Goal: Check status: Check status

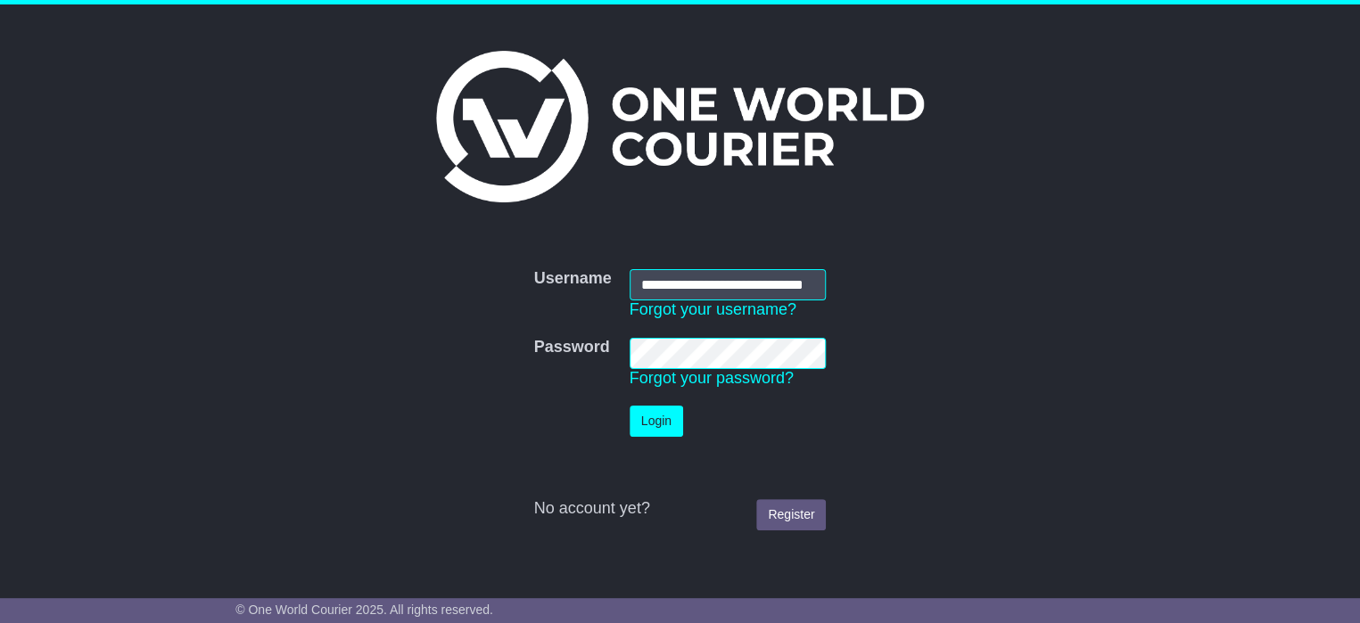
scroll to position [0, 37]
type input "**********"
click at [670, 421] on button "Login" at bounding box center [657, 421] width 54 height 31
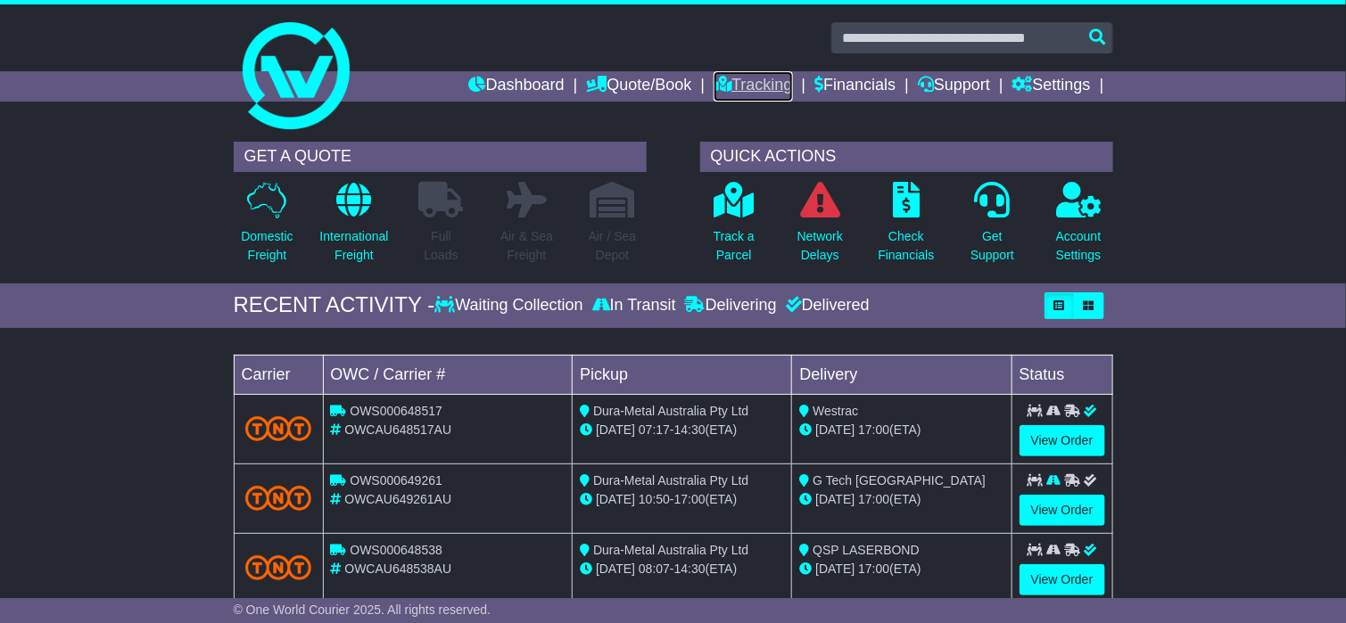
click at [730, 86] on link "Tracking" at bounding box center [753, 86] width 78 height 30
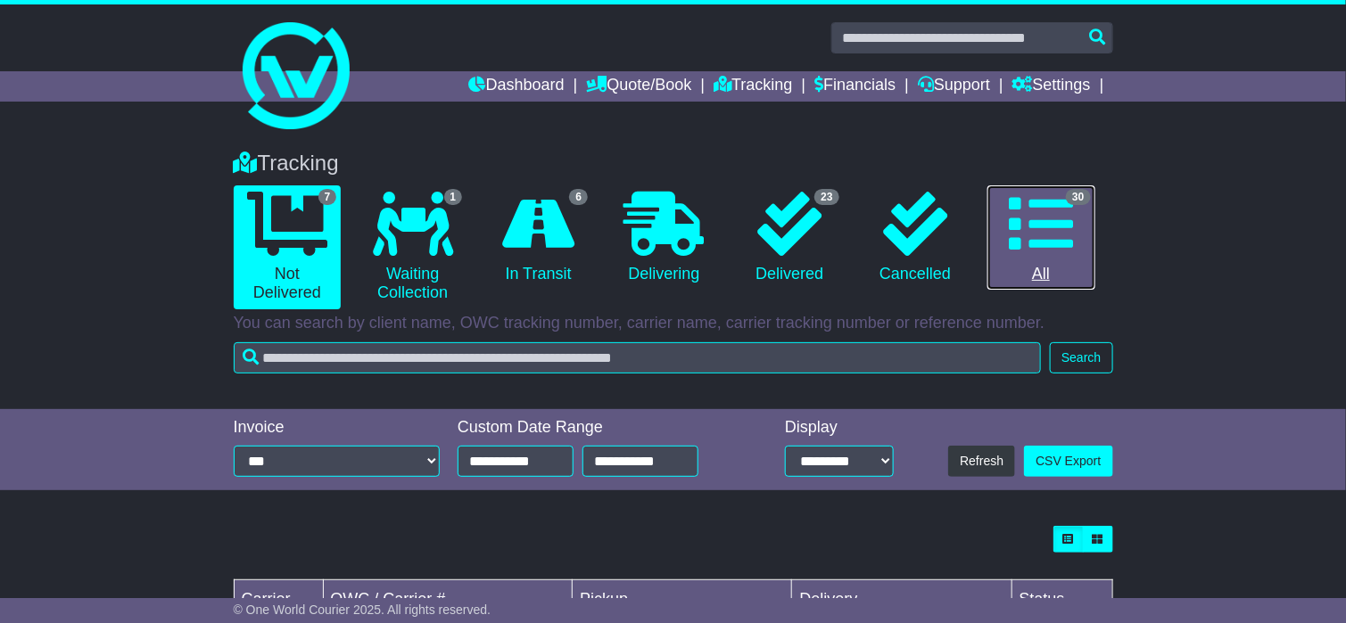
click at [1060, 227] on icon at bounding box center [1041, 224] width 64 height 64
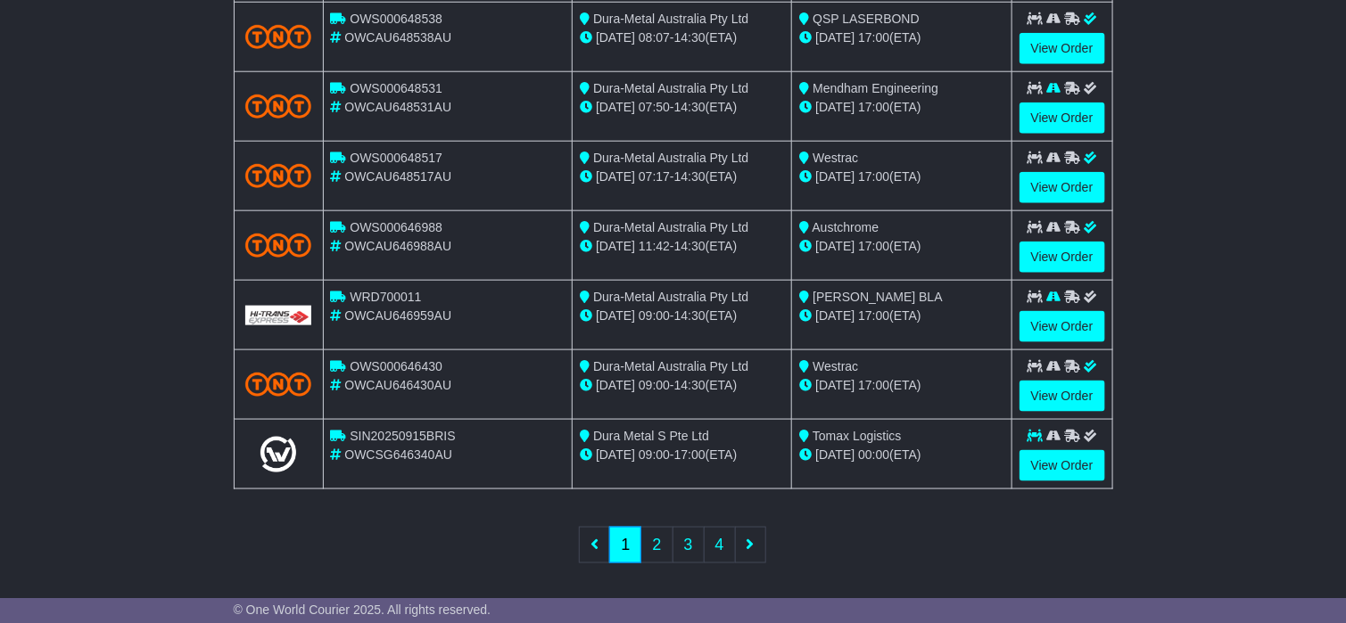
scroll to position [689, 0]
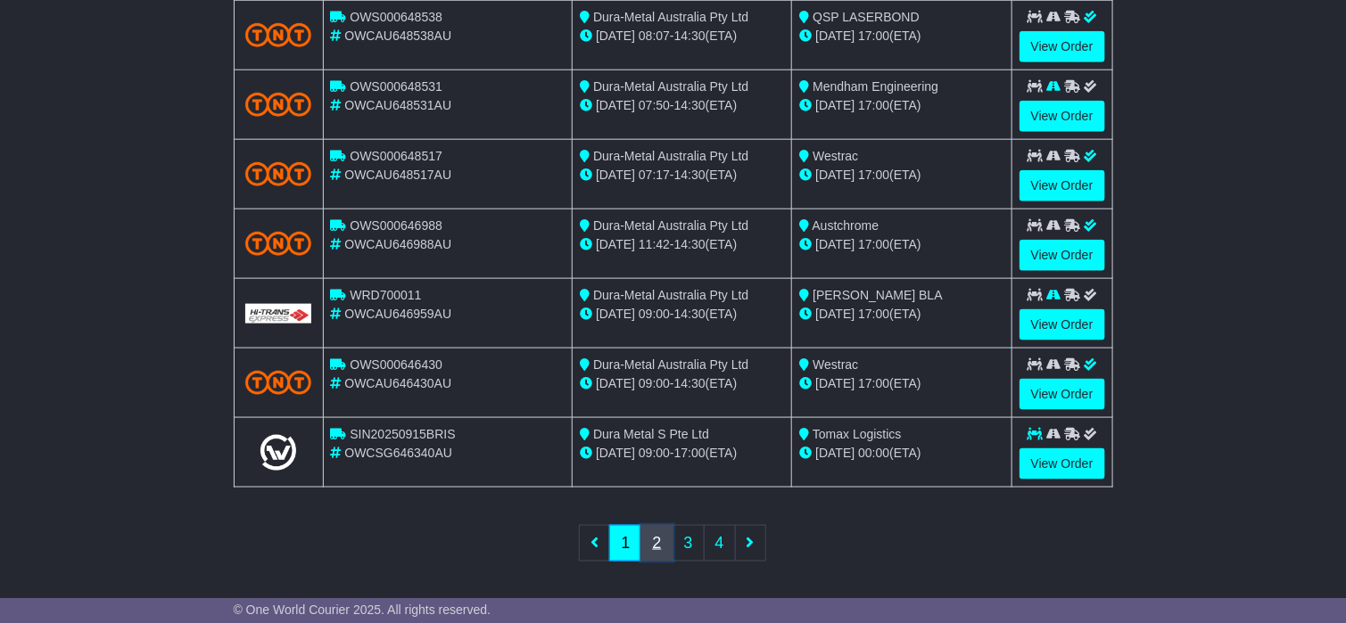
click at [661, 541] on link "2" at bounding box center [656, 543] width 32 height 37
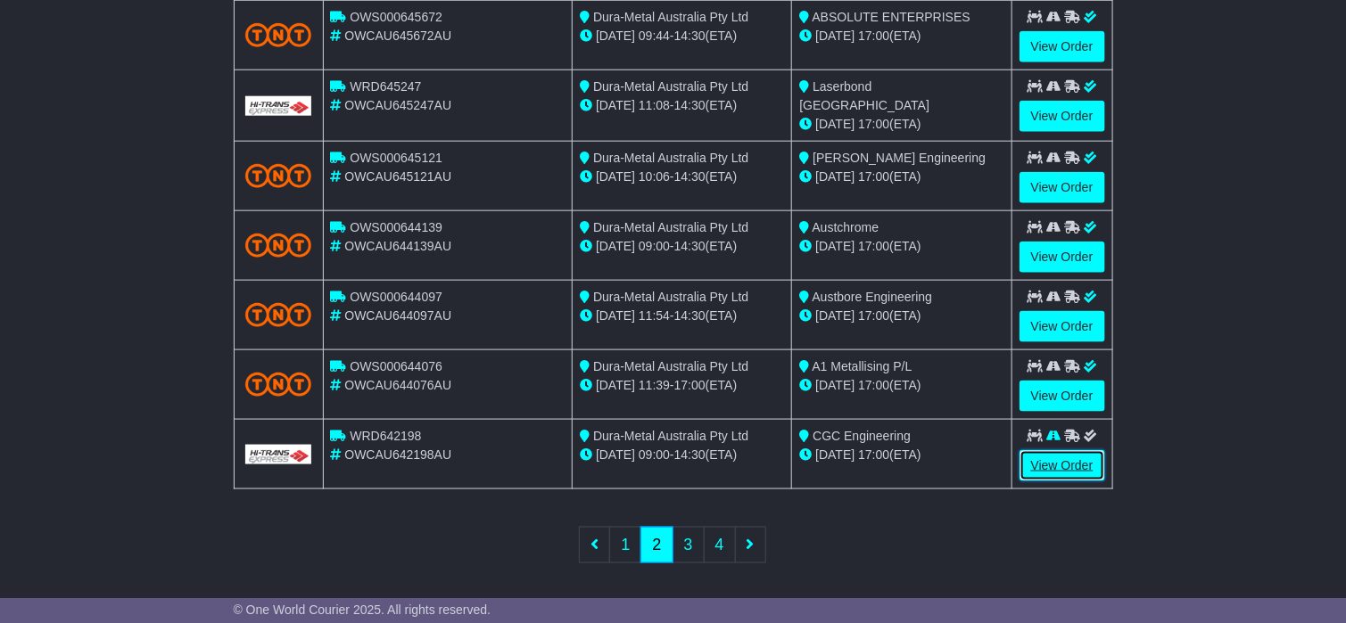
click at [1067, 450] on link "View Order" at bounding box center [1062, 465] width 86 height 31
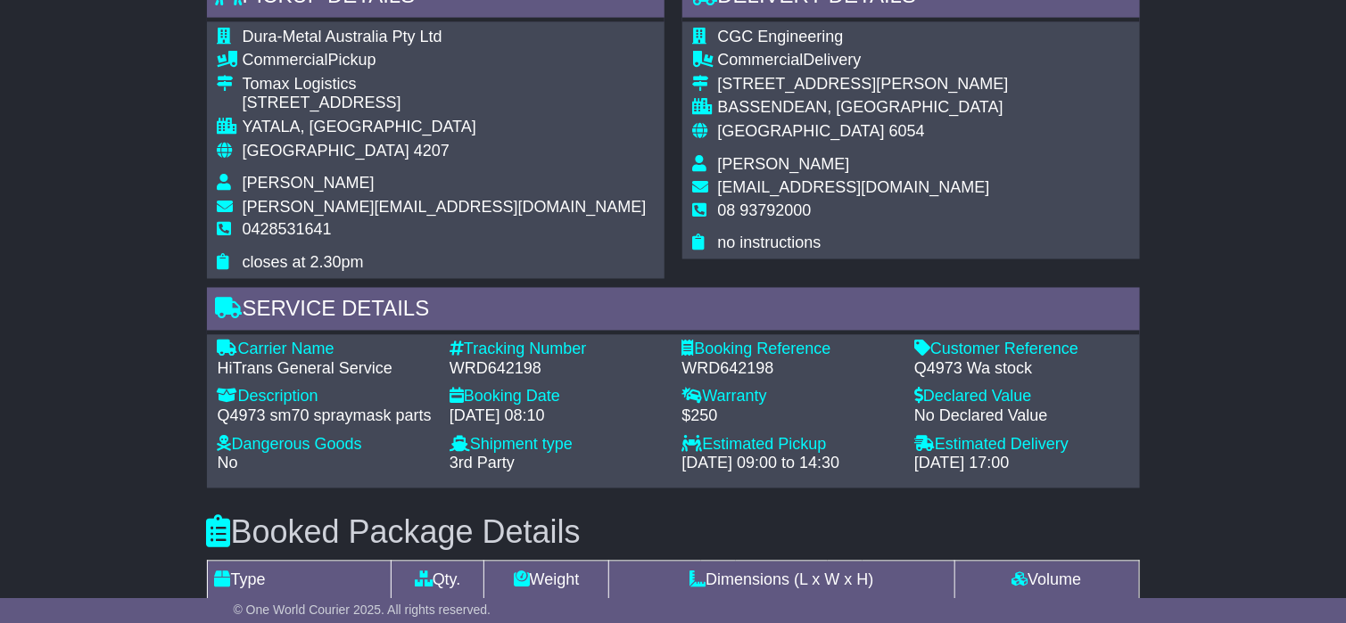
scroll to position [535, 0]
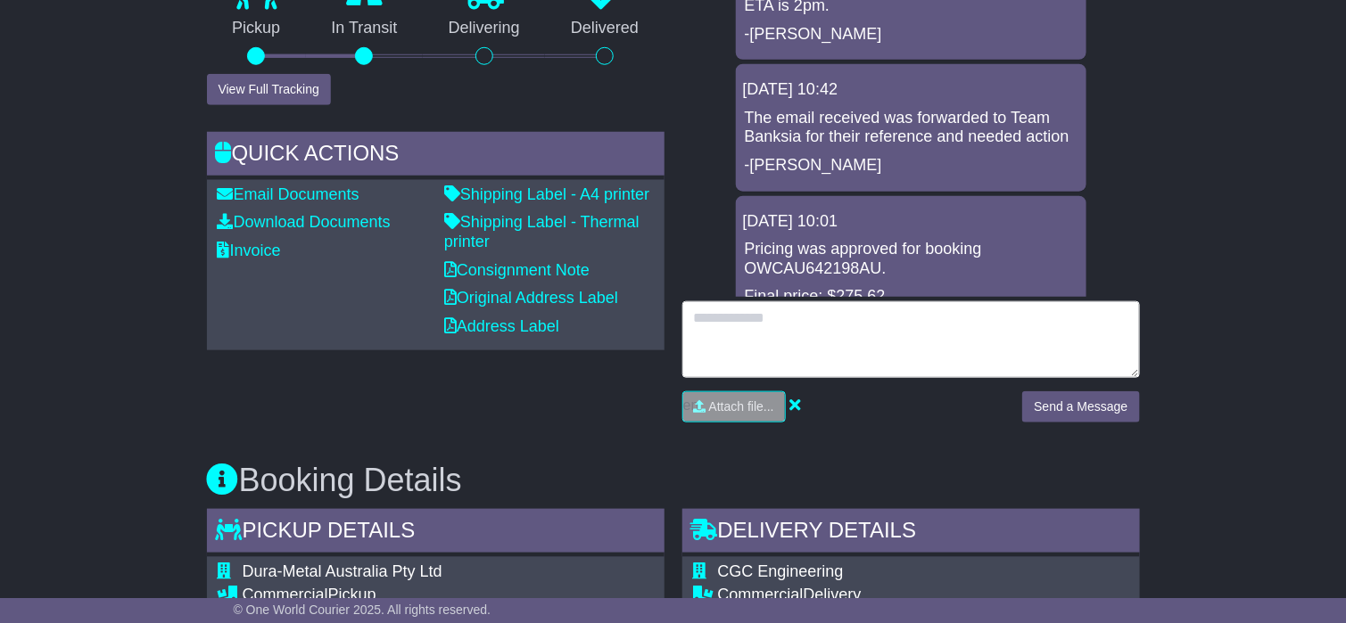
click at [714, 353] on textarea at bounding box center [911, 339] width 458 height 77
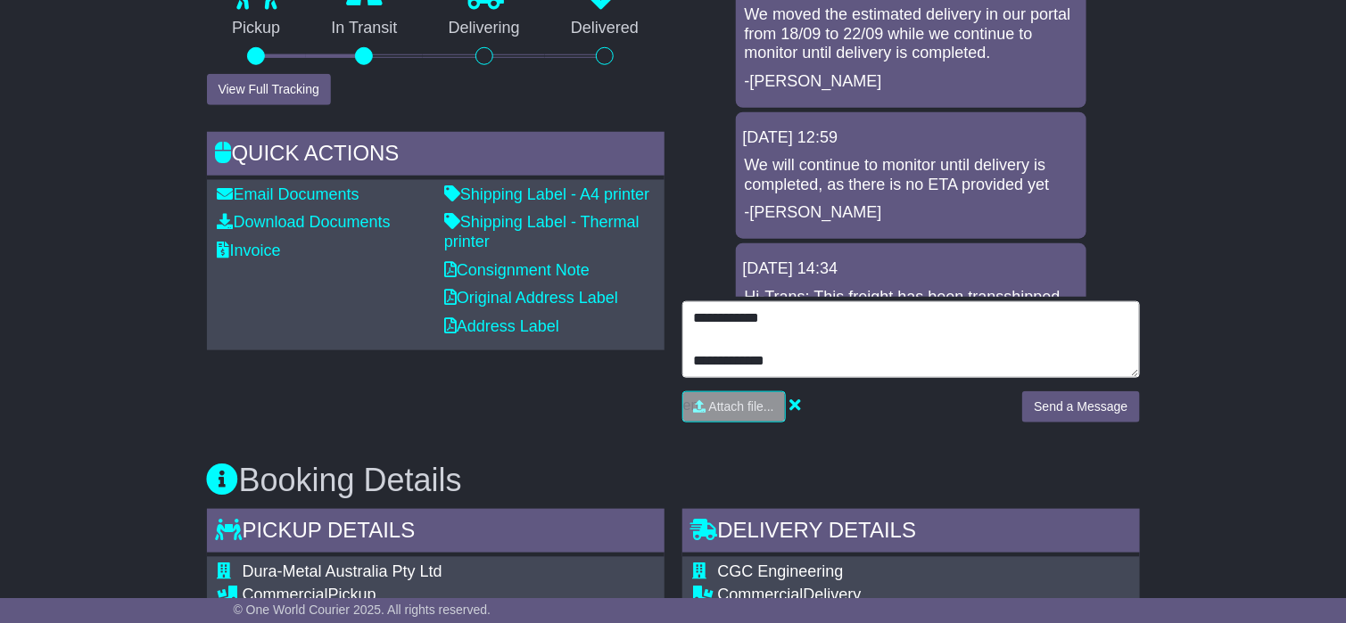
type textarea "**********"
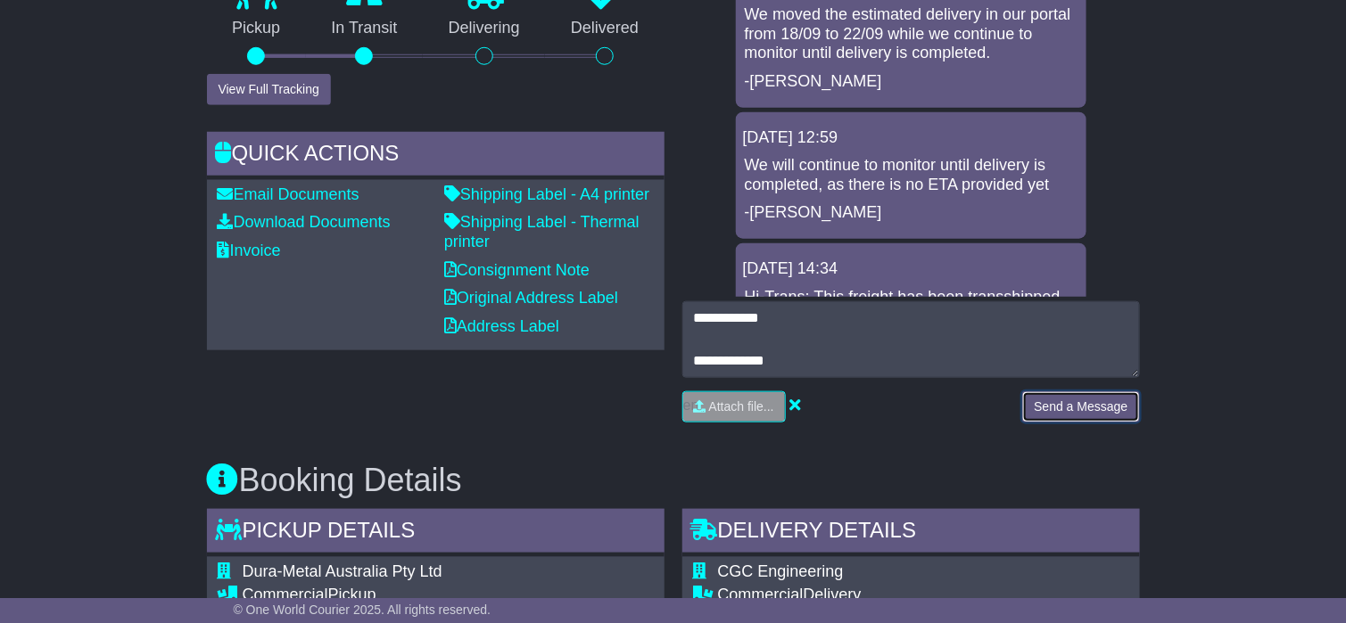
click at [1097, 410] on button "Send a Message" at bounding box center [1080, 407] width 117 height 31
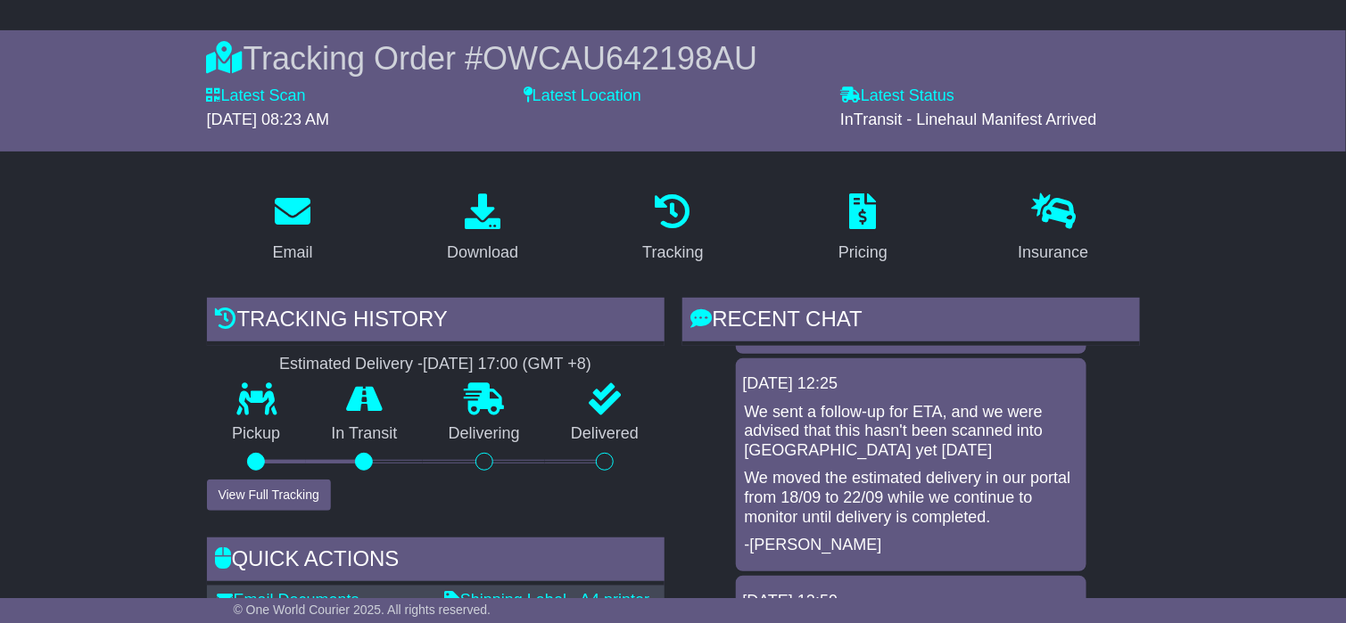
scroll to position [0, 0]
